Goal: Task Accomplishment & Management: Use online tool/utility

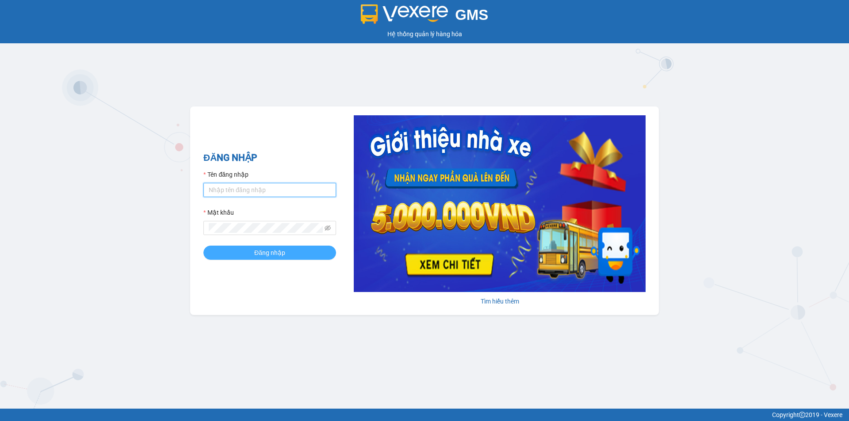
type input "trinh.hoanganh"
click at [277, 252] on span "Đăng nhập" at bounding box center [269, 253] width 31 height 10
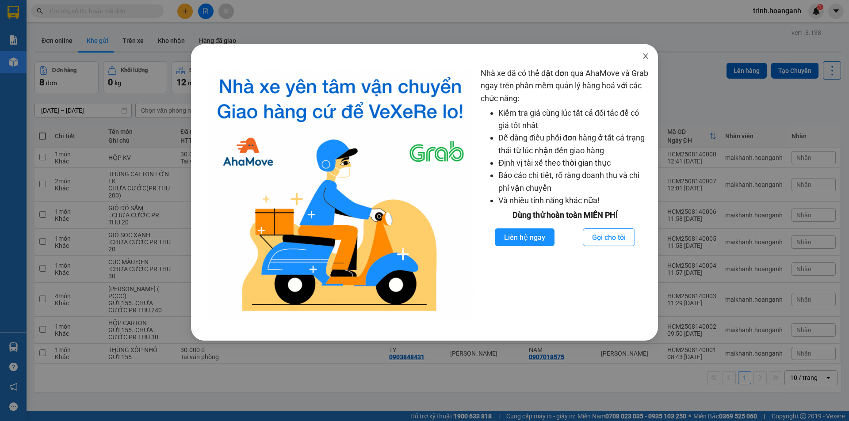
click at [643, 56] on icon "close" at bounding box center [645, 56] width 7 height 7
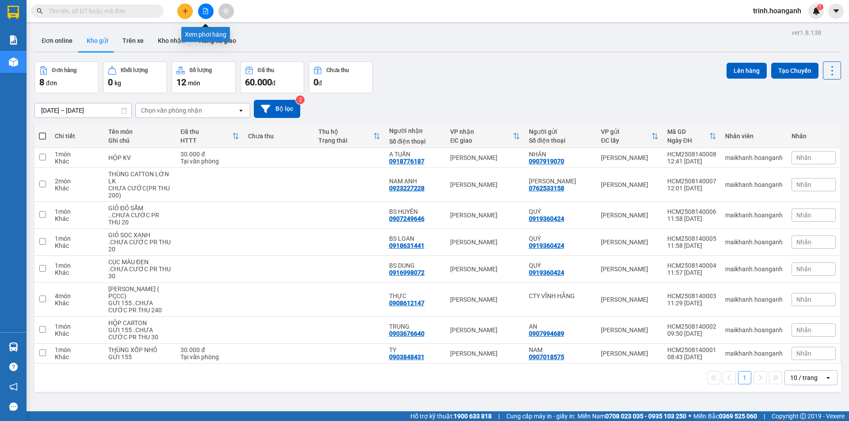
drag, startPoint x: 207, startPoint y: 11, endPoint x: 174, endPoint y: 15, distance: 33.4
click at [207, 10] on icon "file-add" at bounding box center [205, 11] width 6 height 6
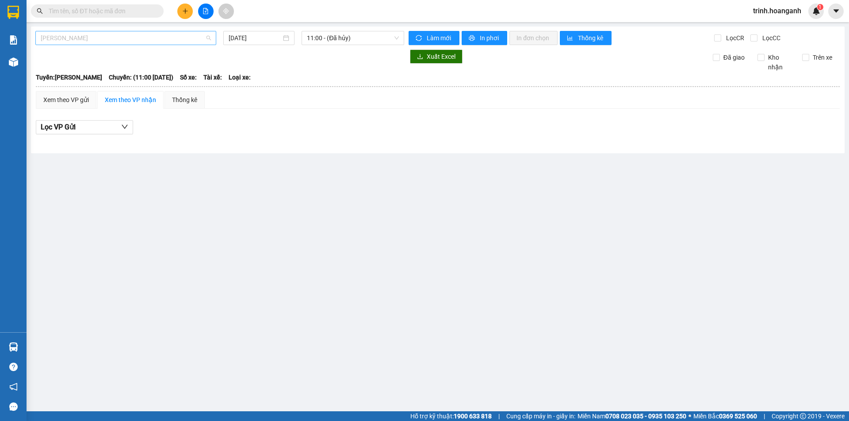
click at [84, 36] on span "[PERSON_NAME]" at bounding box center [126, 37] width 170 height 13
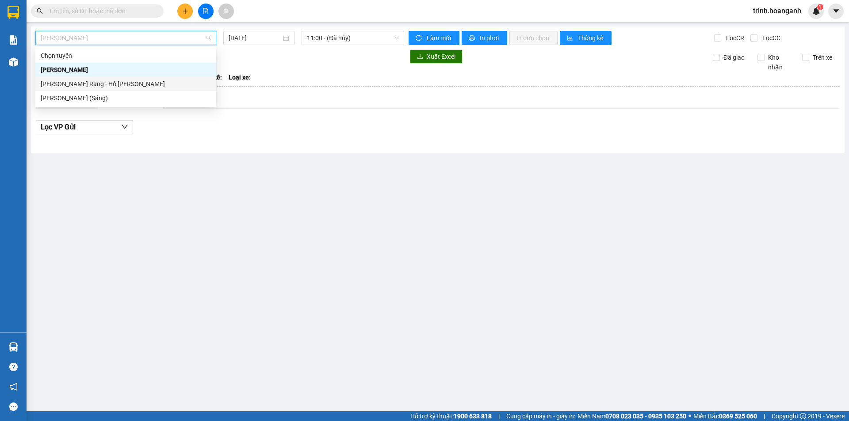
click at [84, 87] on div "[PERSON_NAME] Rang - Hồ [PERSON_NAME]" at bounding box center [126, 84] width 170 height 10
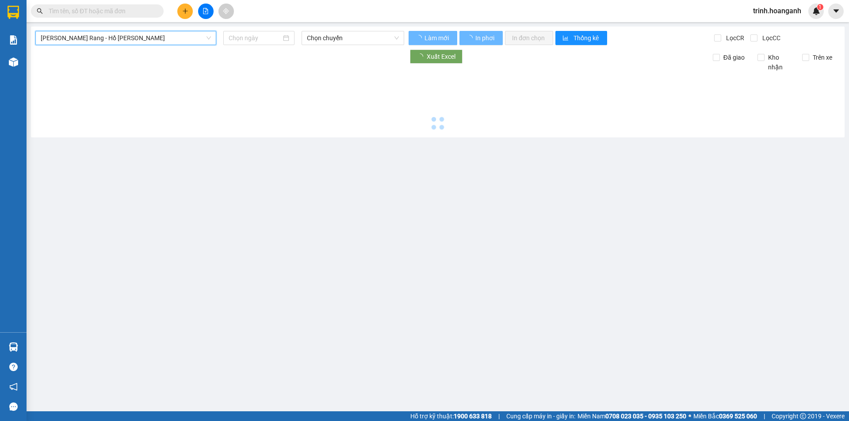
type input "[DATE]"
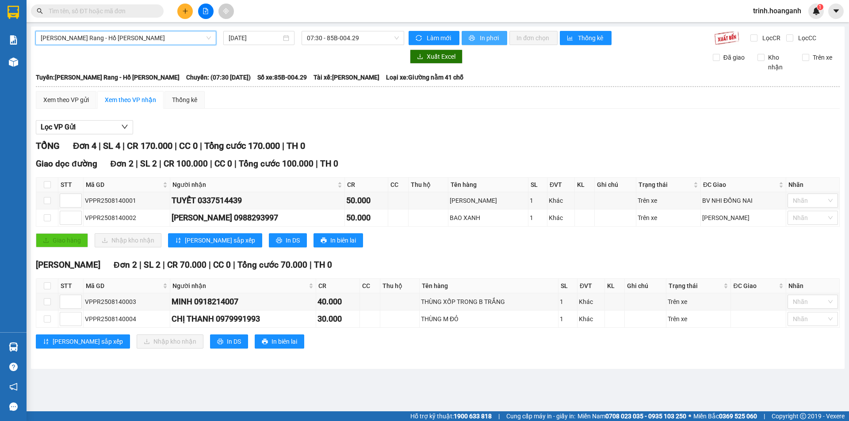
click at [485, 40] on span "In phơi" at bounding box center [490, 38] width 20 height 10
